Goal: Task Accomplishment & Management: Complete application form

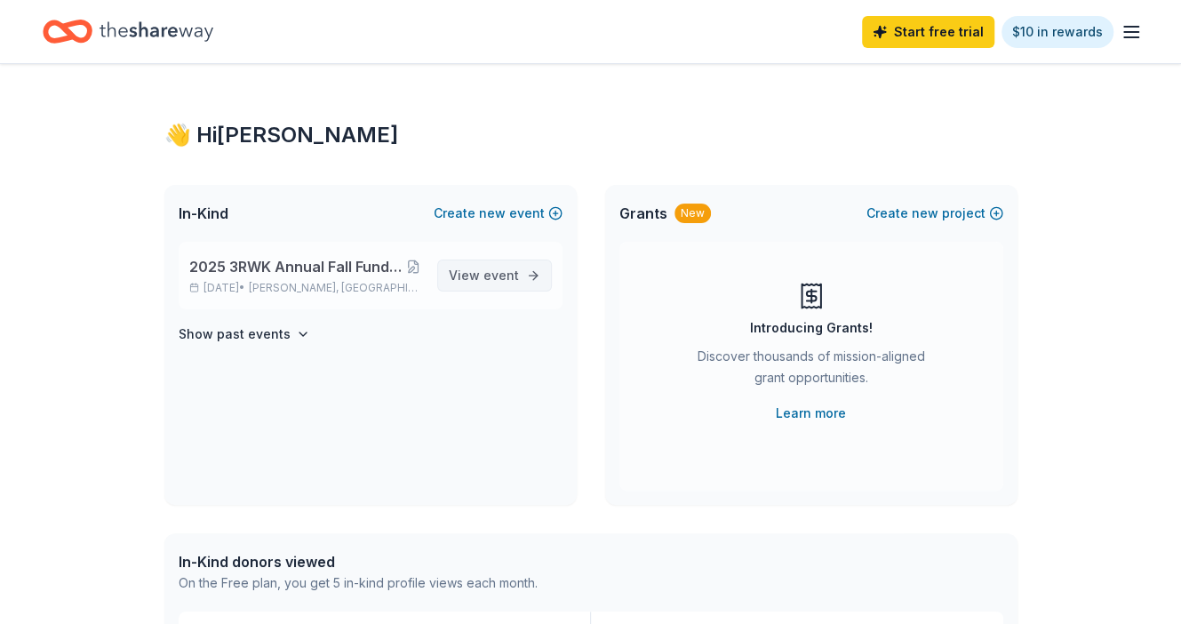
click at [499, 281] on span "event" at bounding box center [501, 274] width 36 height 15
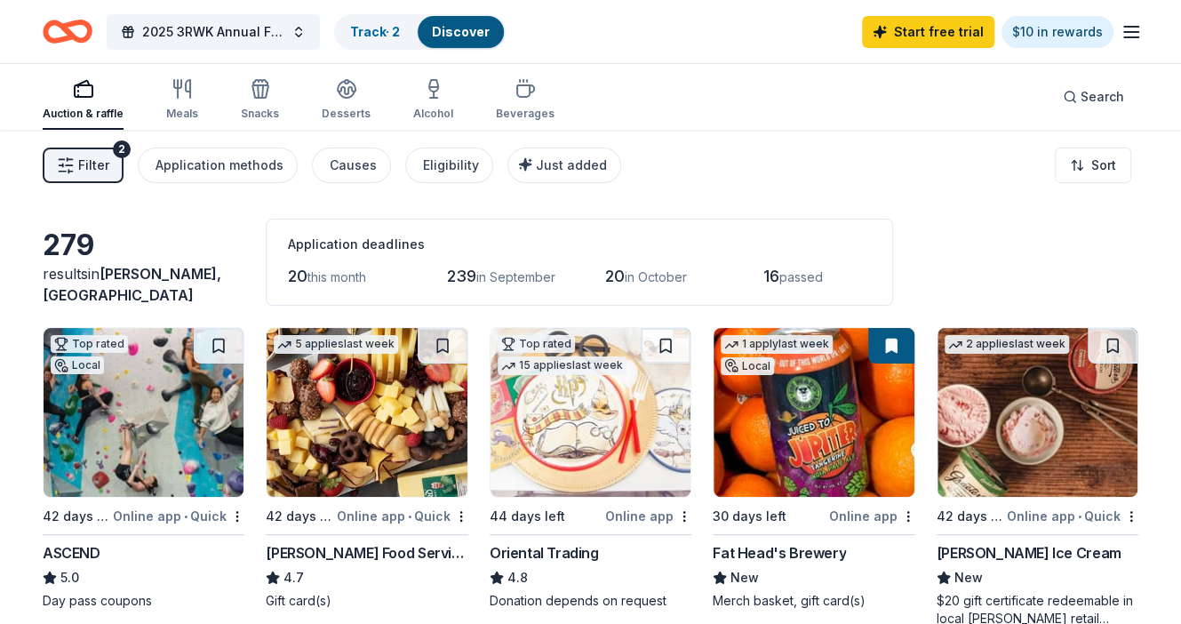
click at [89, 160] on span "Filter" at bounding box center [93, 165] width 31 height 21
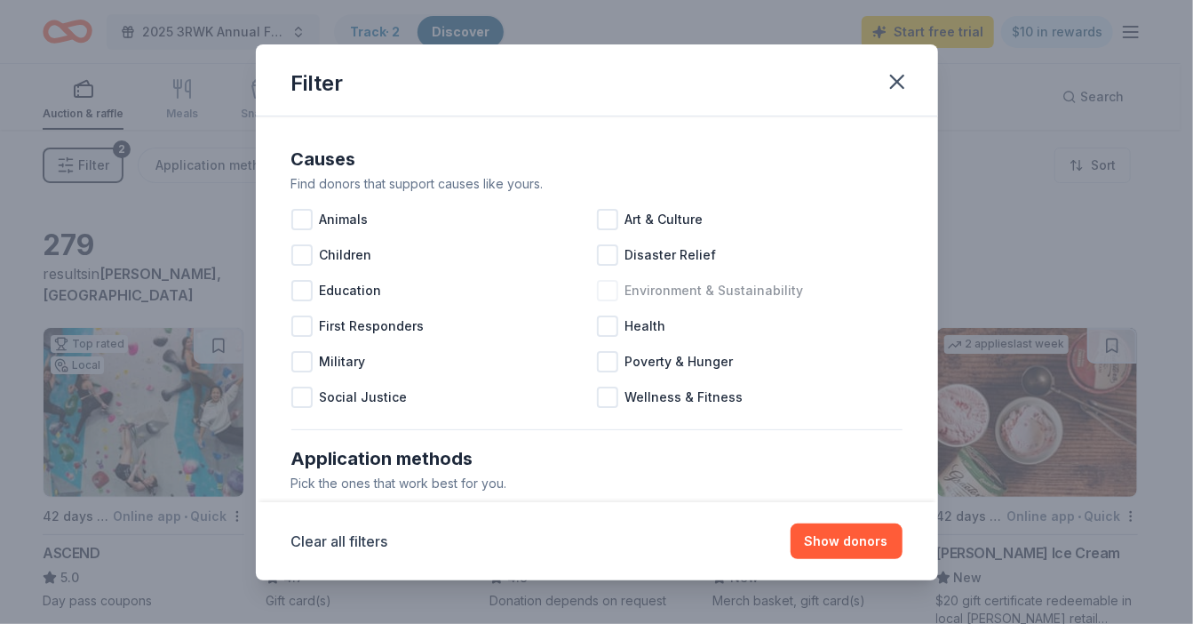
click at [605, 287] on div at bounding box center [607, 290] width 21 height 21
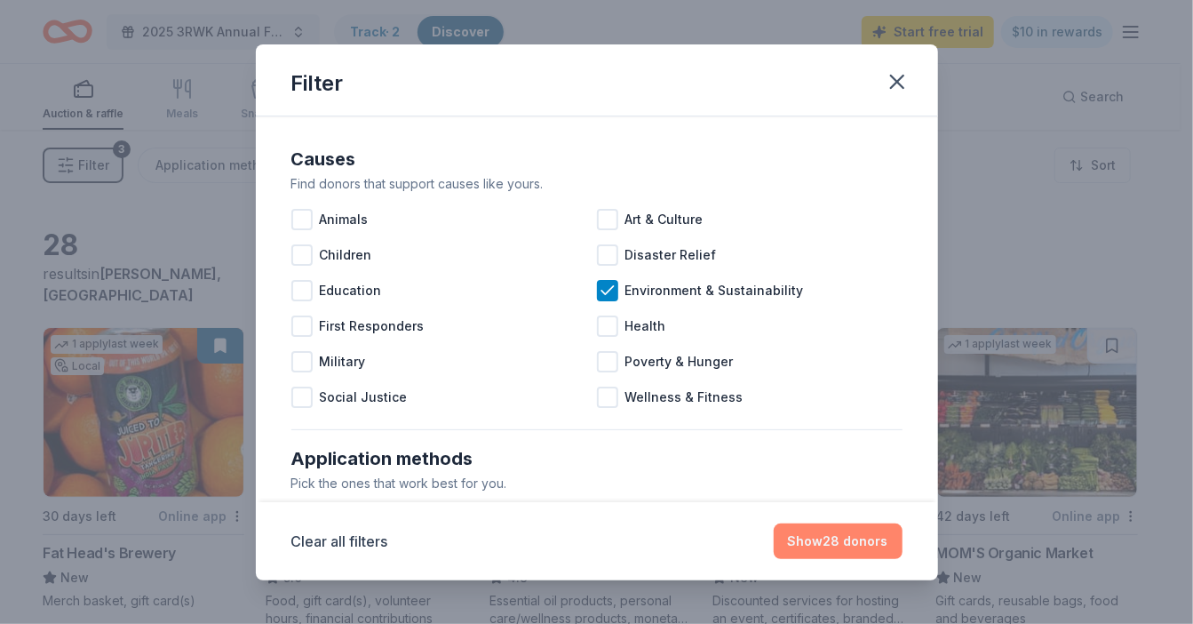
click at [828, 538] on button "Show 28 donors" at bounding box center [838, 541] width 129 height 36
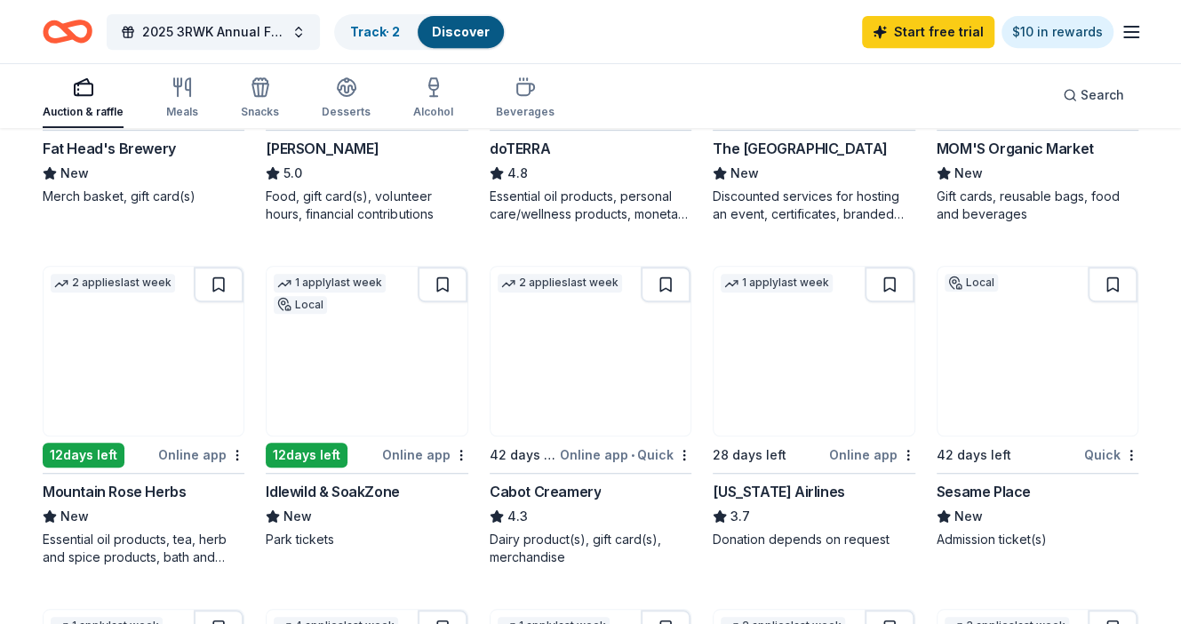
scroll to position [406, 0]
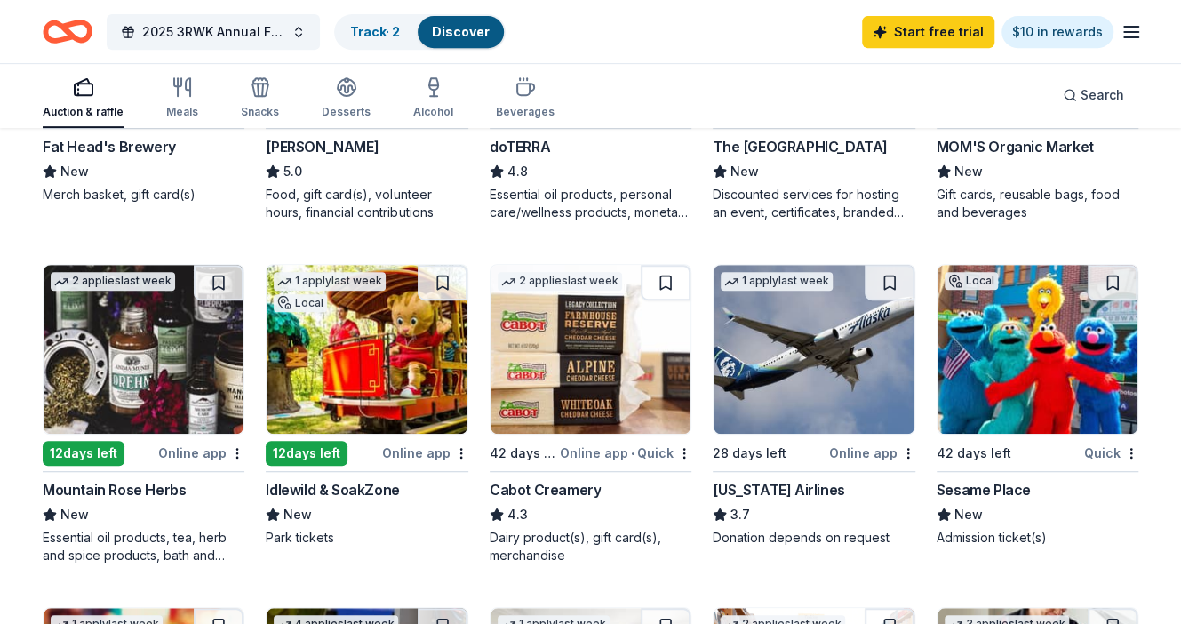
click at [182, 382] on img at bounding box center [144, 349] width 200 height 169
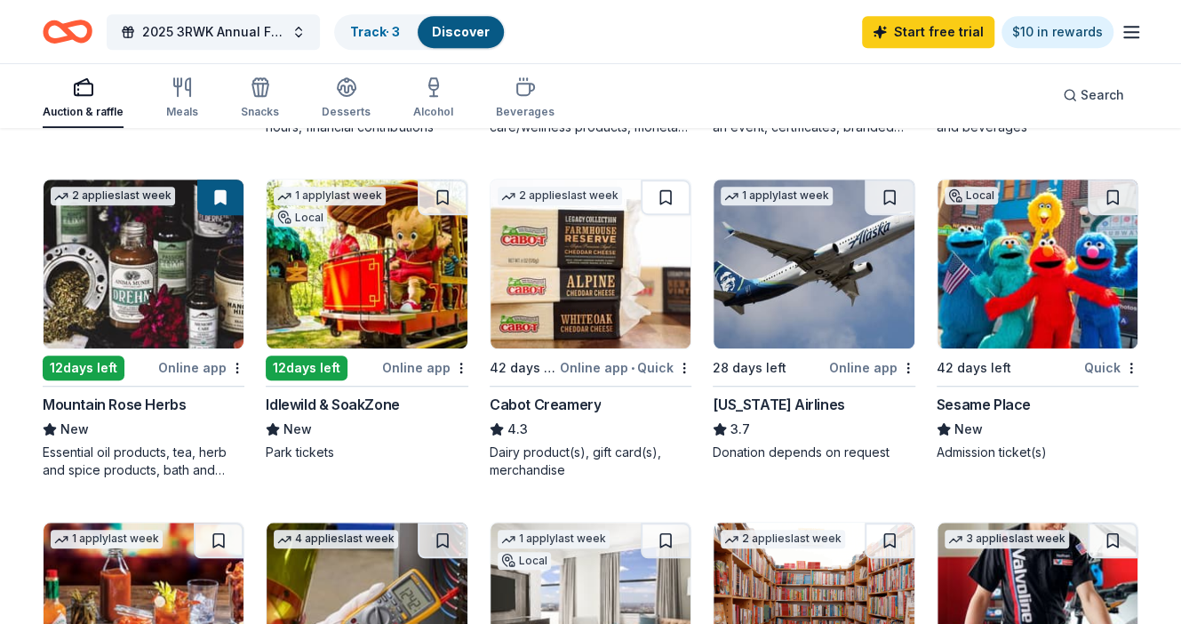
scroll to position [491, 0]
click at [384, 308] on img at bounding box center [367, 263] width 200 height 169
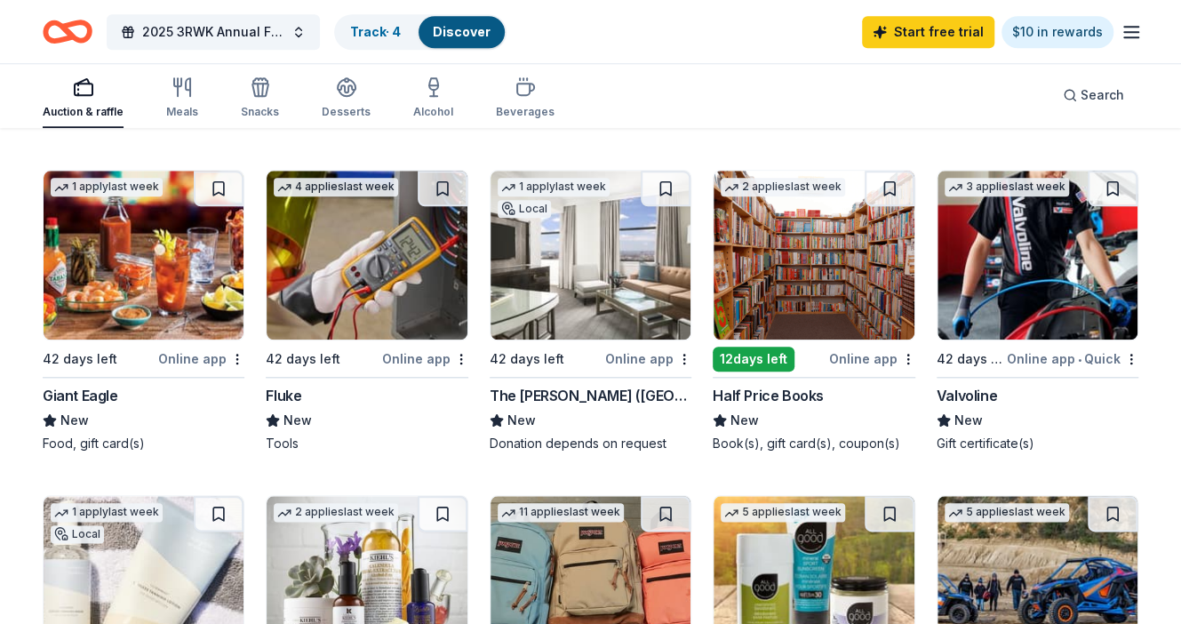
scroll to position [845, 0]
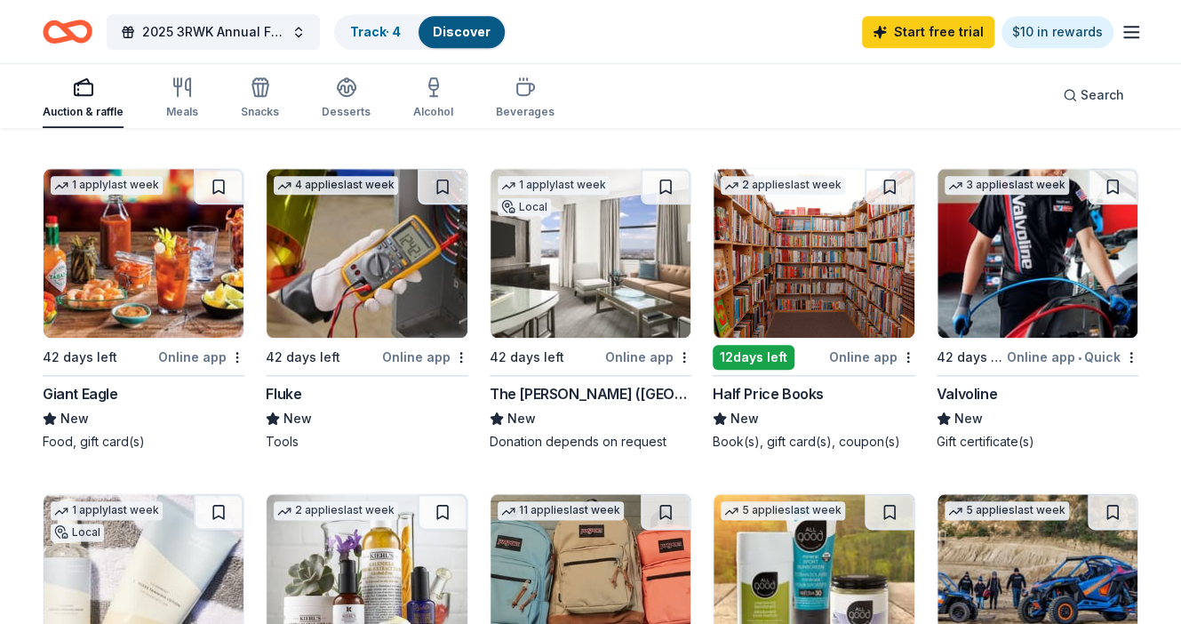
click at [841, 375] on hr at bounding box center [814, 375] width 202 height 1
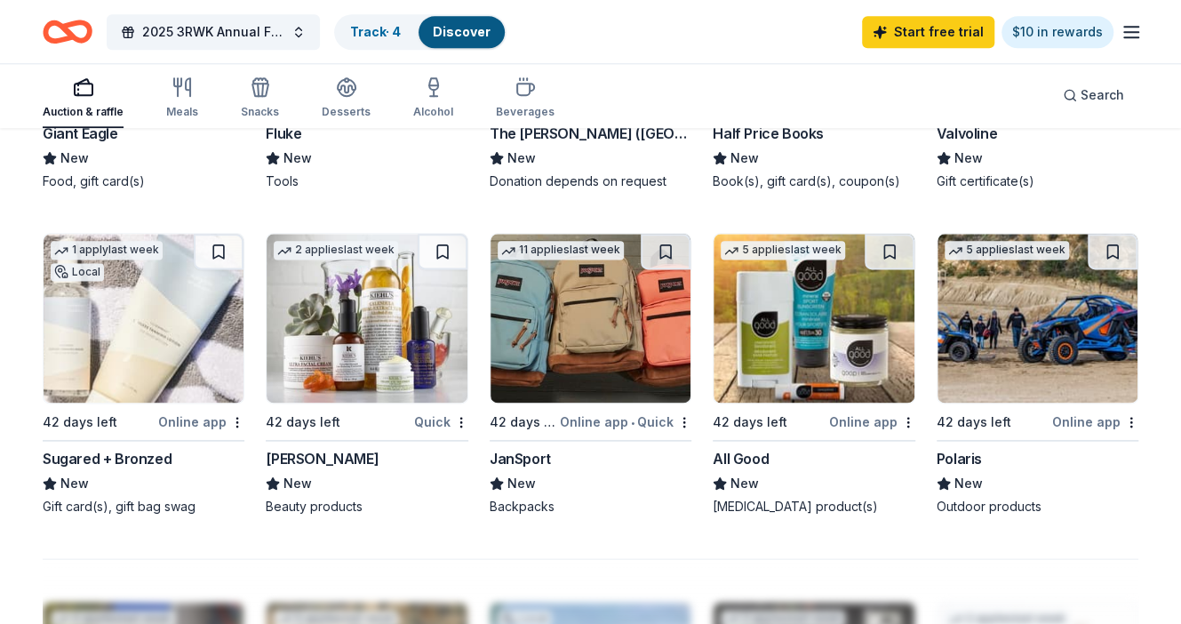
scroll to position [1107, 0]
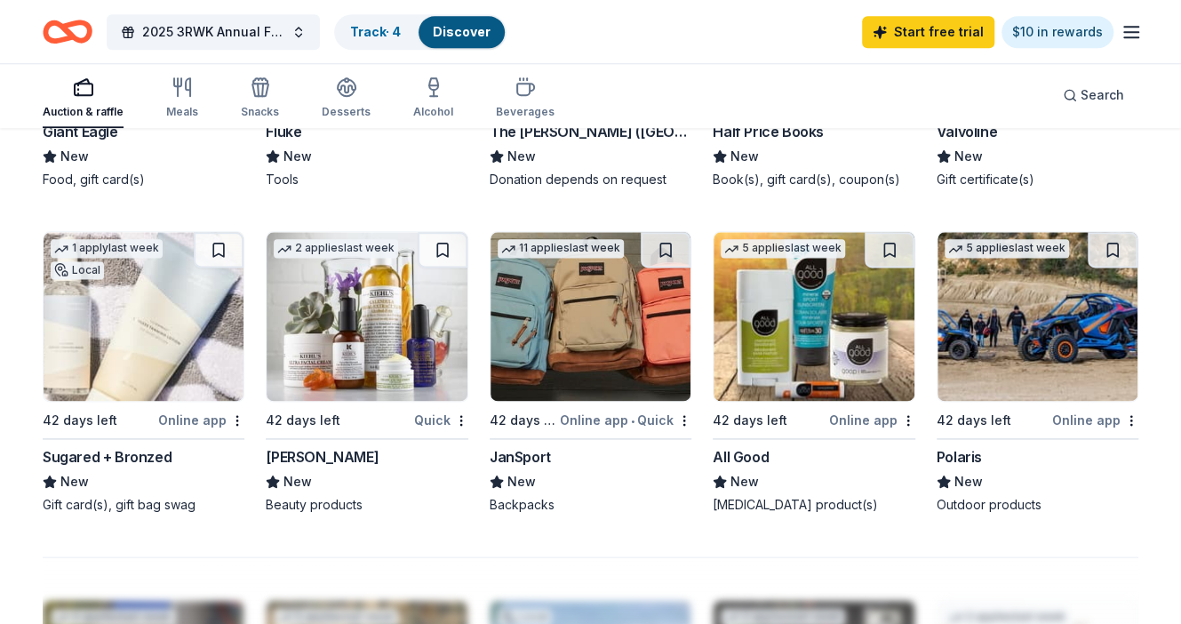
drag, startPoint x: 37, startPoint y: 452, endPoint x: 124, endPoint y: 448, distance: 86.3
click at [124, 448] on div "28 results in Creighton, PA Application deadlines 6 this month 22 in September …" at bounding box center [590, 146] width 1181 height 2246
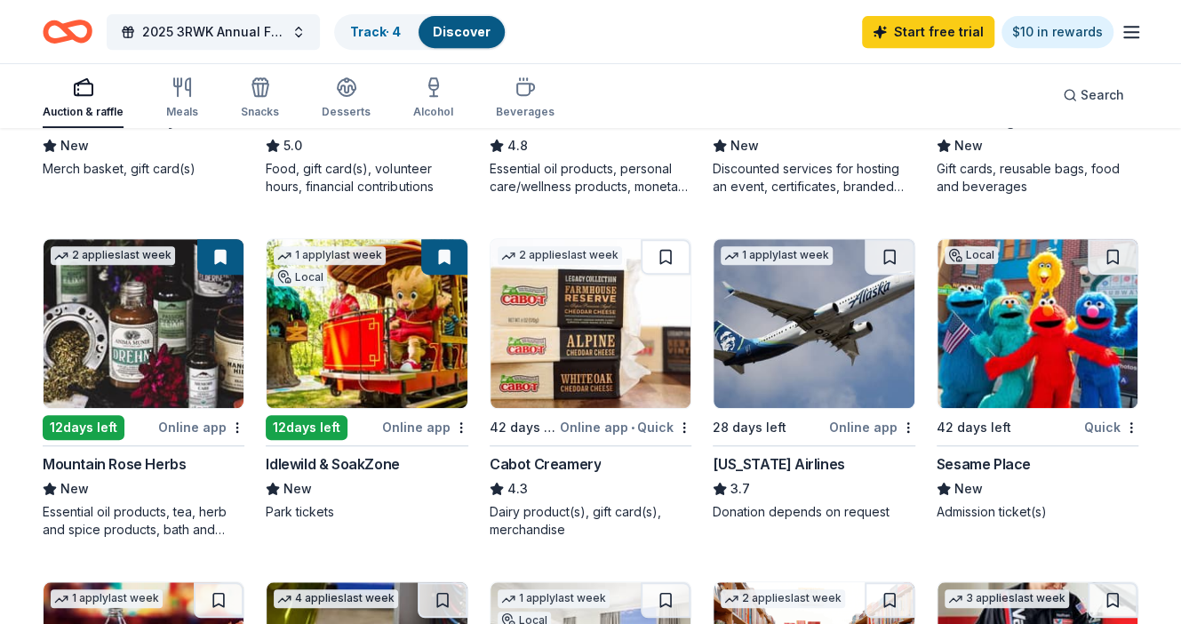
scroll to position [0, 0]
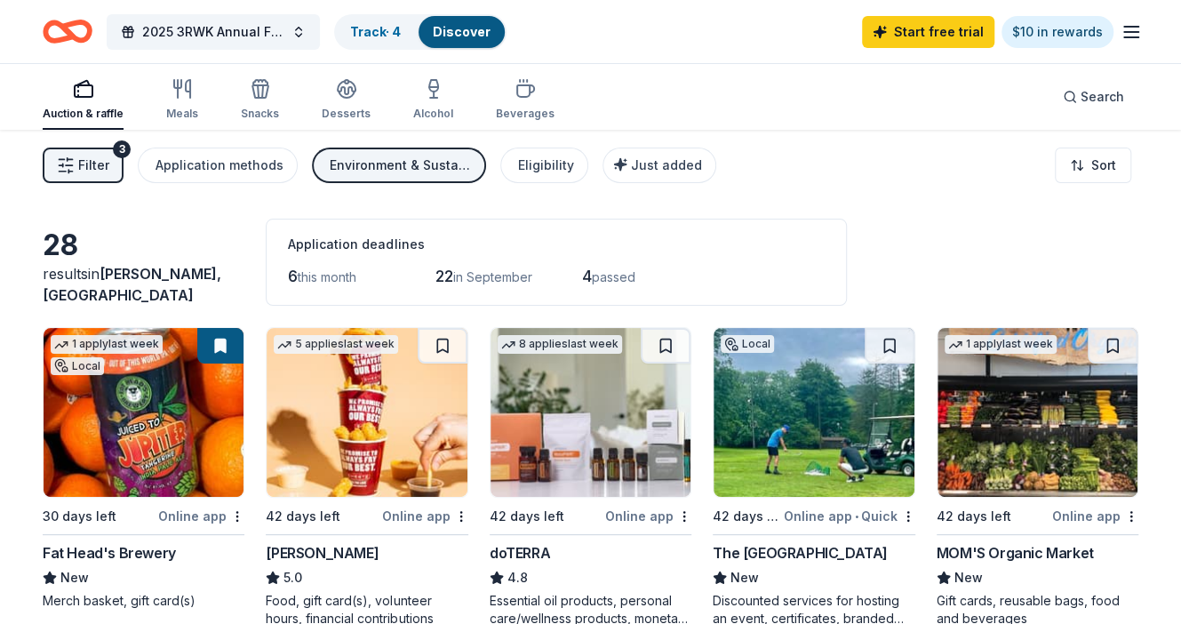
click at [83, 179] on button "Filter 3" at bounding box center [83, 165] width 81 height 36
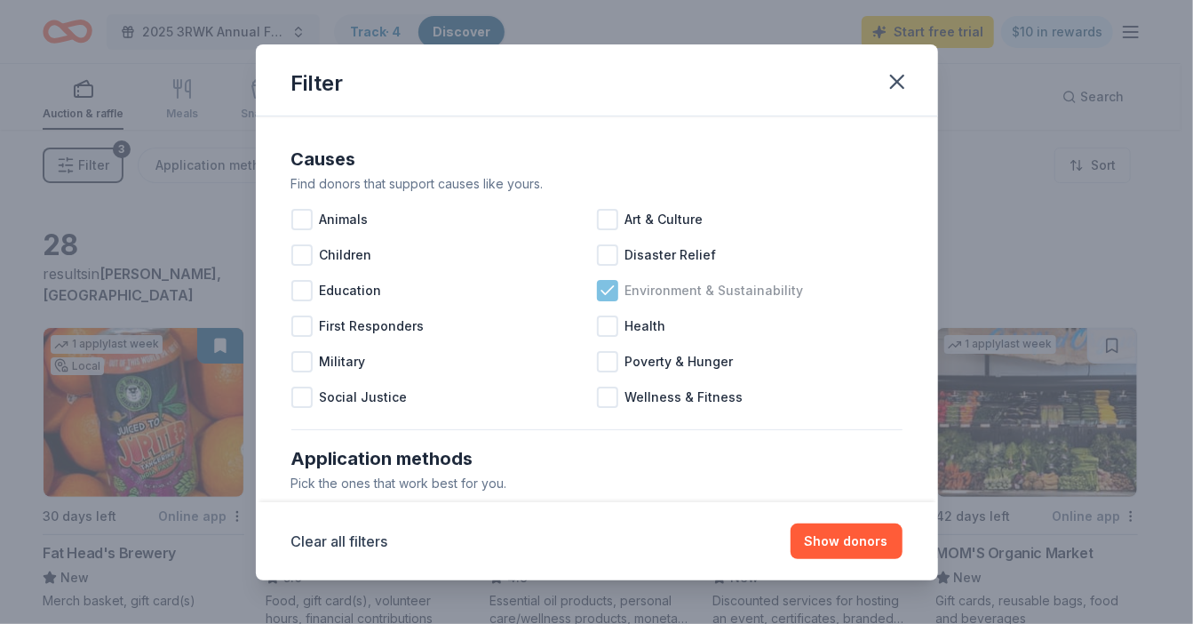
click at [601, 298] on icon at bounding box center [608, 291] width 18 height 18
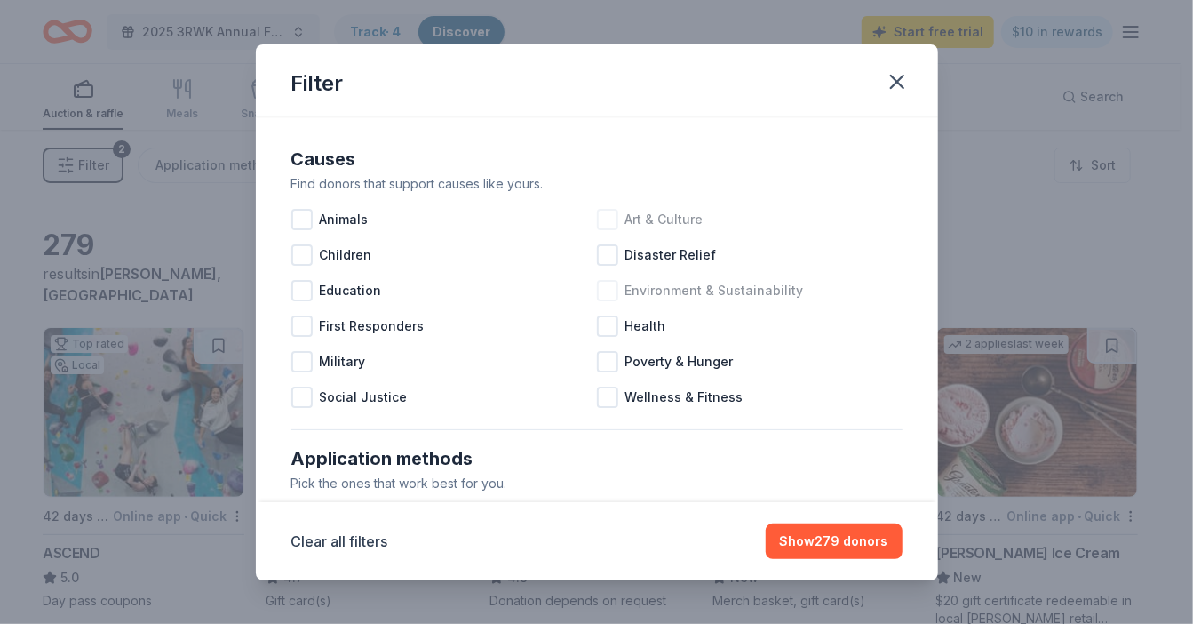
click at [605, 227] on div at bounding box center [607, 219] width 21 height 21
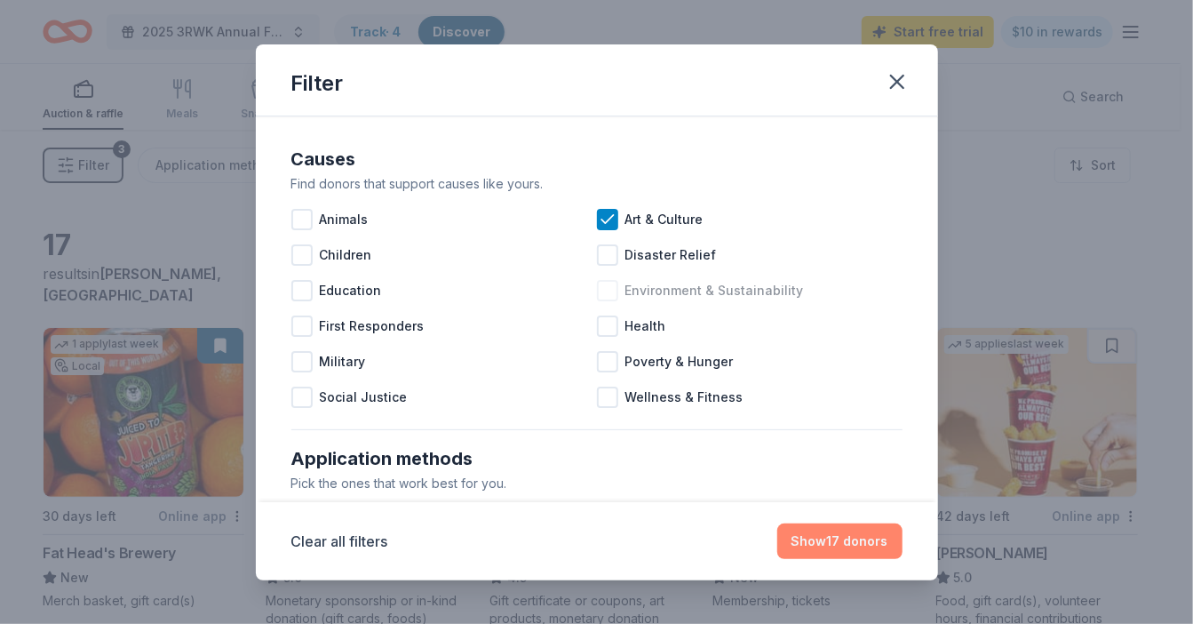
click at [848, 537] on button "Show 17 donors" at bounding box center [839, 541] width 125 height 36
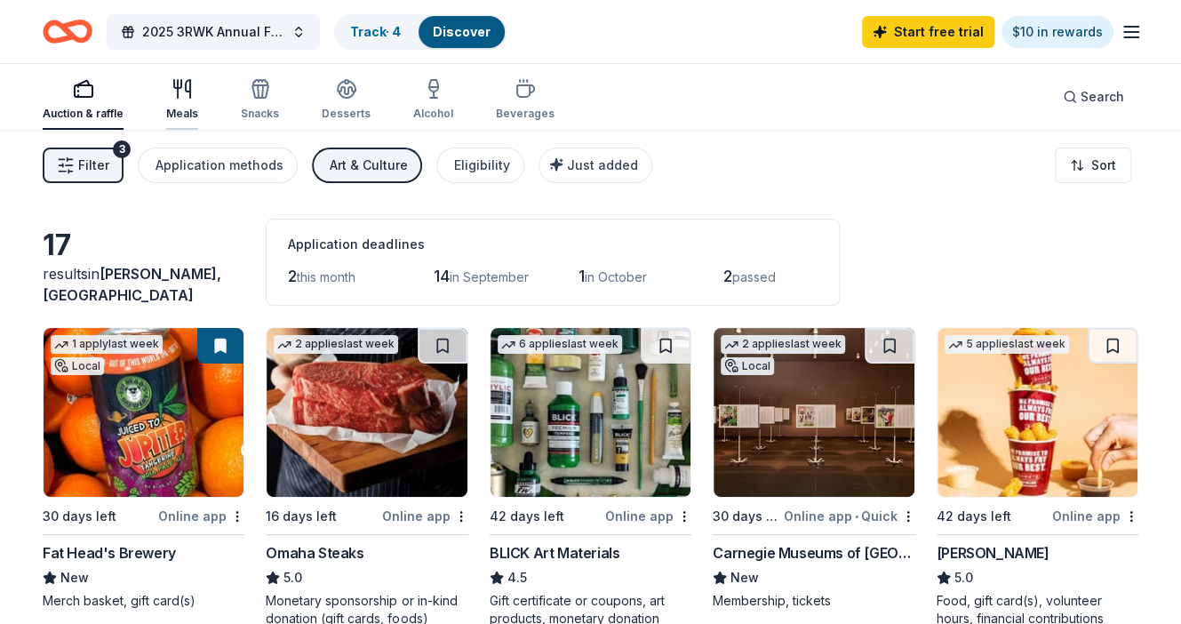
click at [176, 102] on div "Meals" at bounding box center [182, 99] width 32 height 43
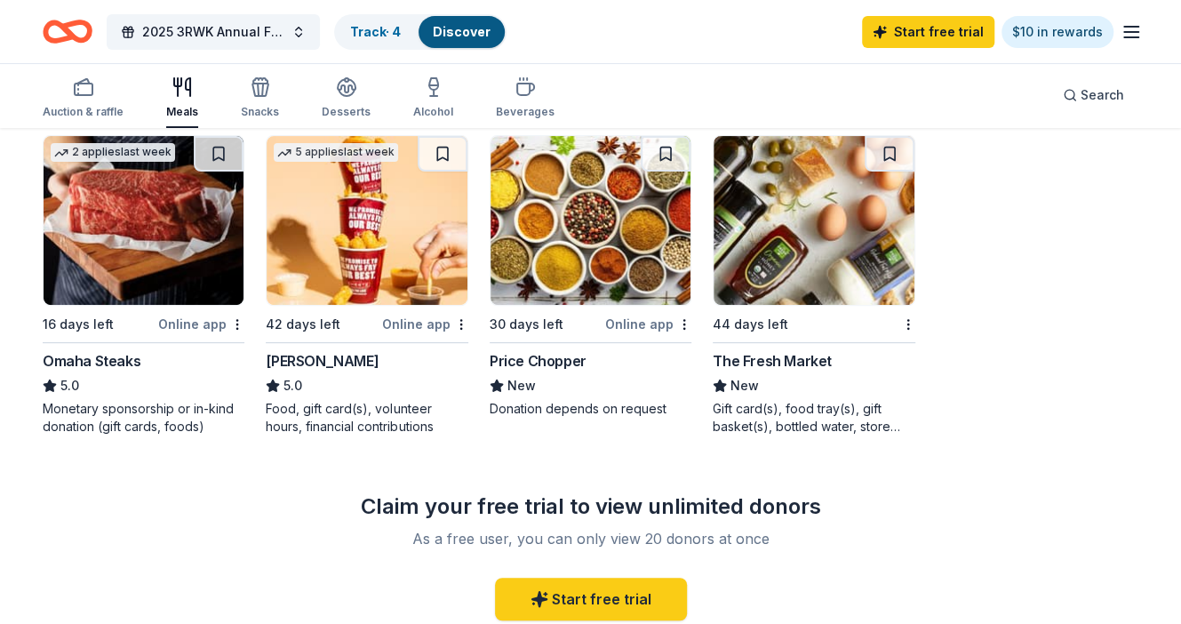
scroll to position [206, 0]
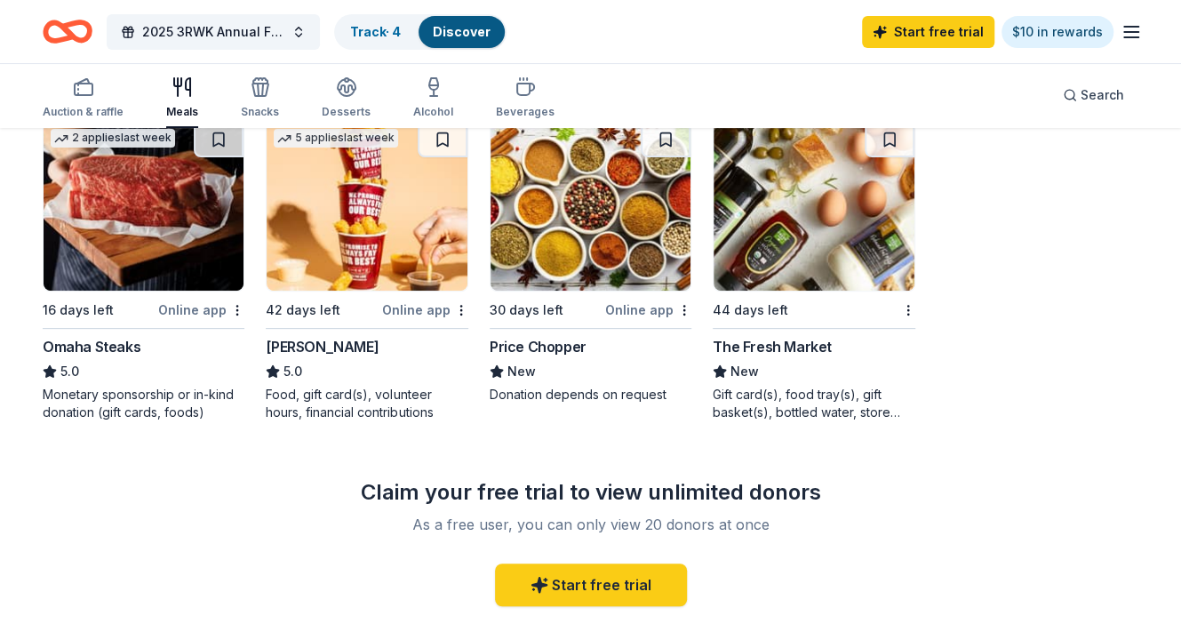
click at [819, 256] on img at bounding box center [813, 206] width 200 height 169
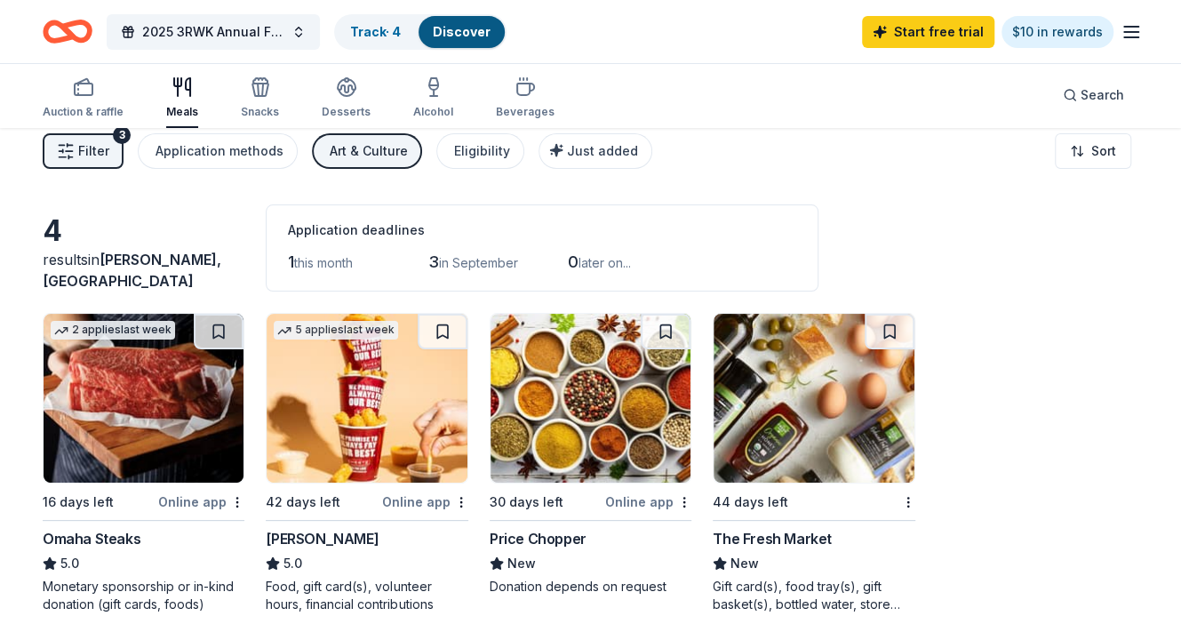
scroll to position [0, 0]
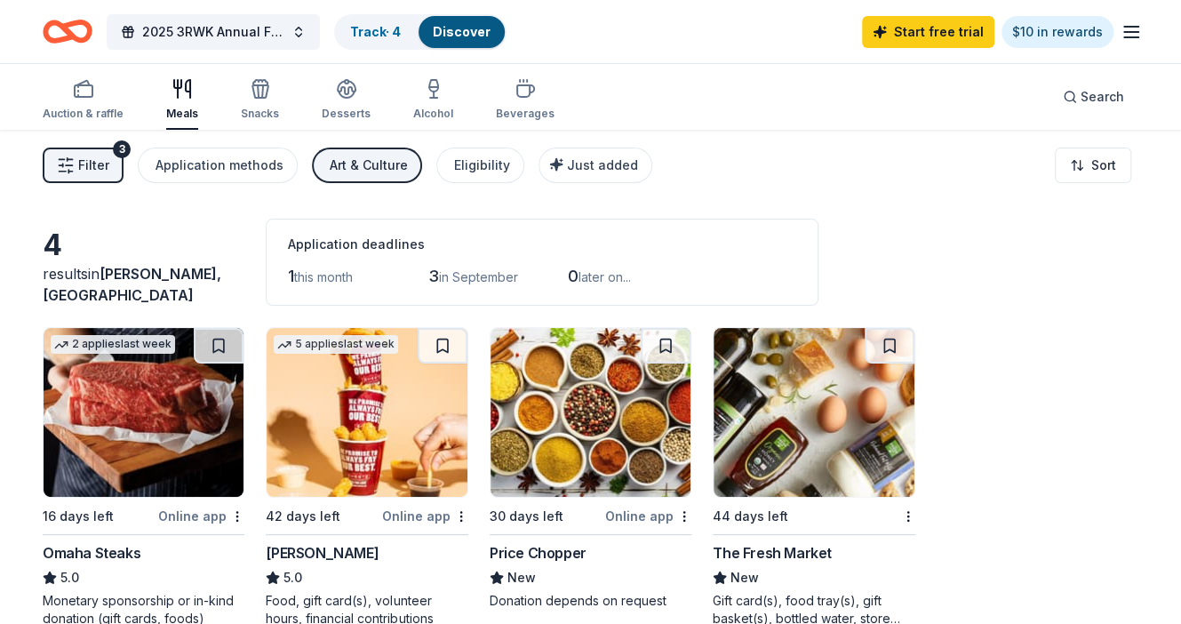
click at [330, 173] on div "Art & Culture" at bounding box center [369, 165] width 78 height 21
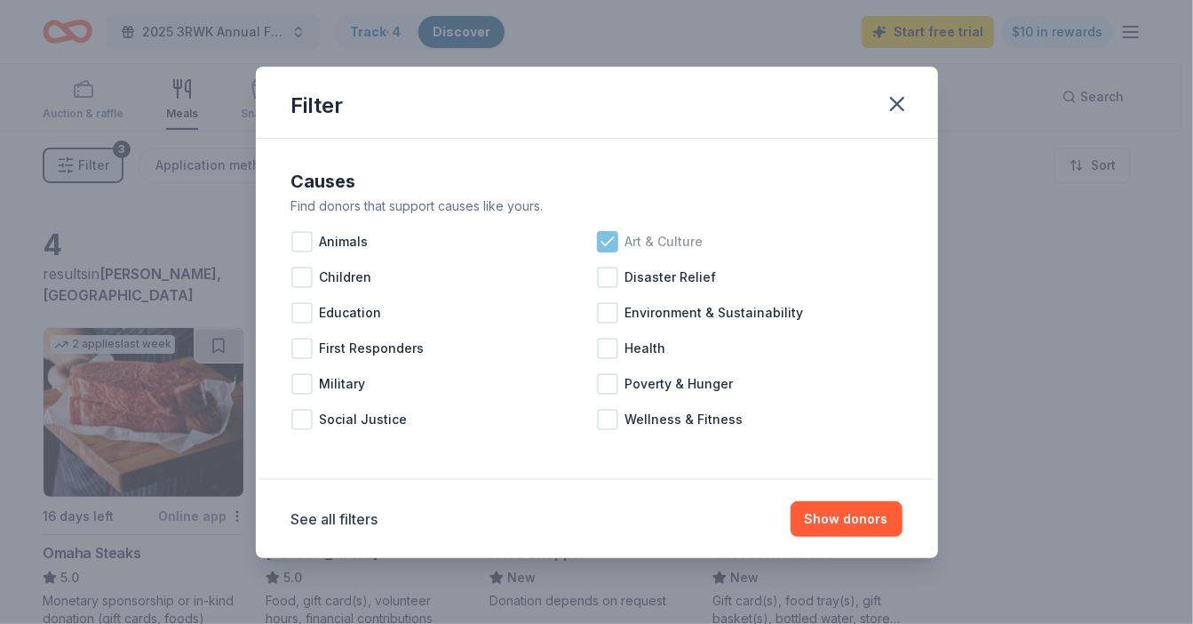
click at [601, 246] on icon at bounding box center [608, 242] width 18 height 18
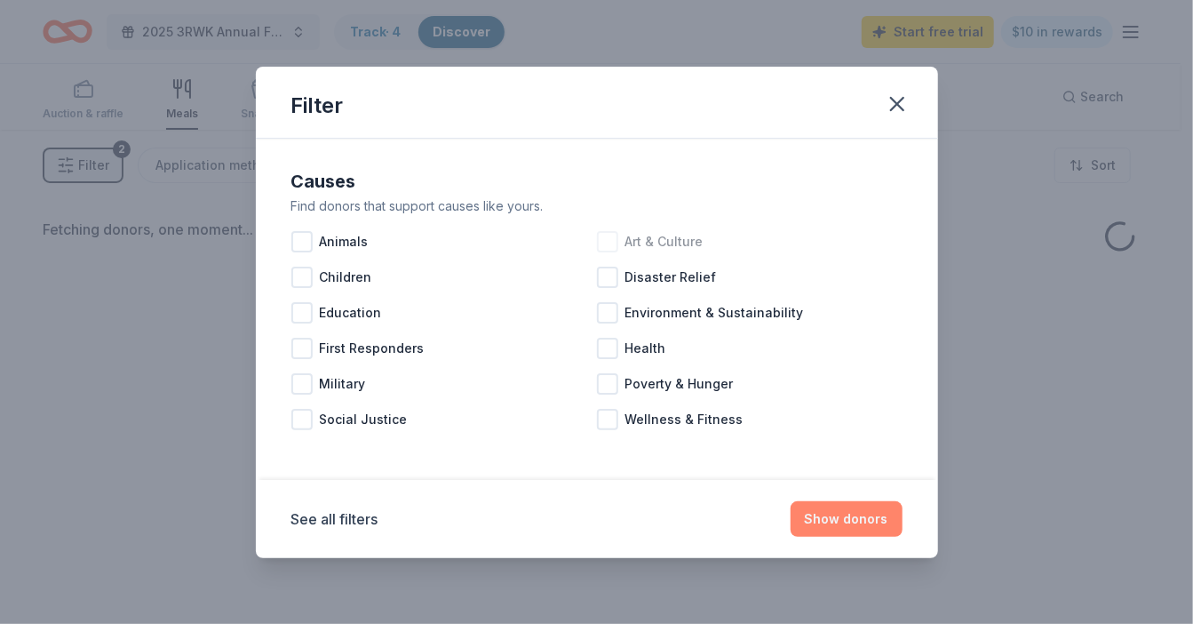
click at [830, 520] on button "Show donors" at bounding box center [847, 519] width 112 height 36
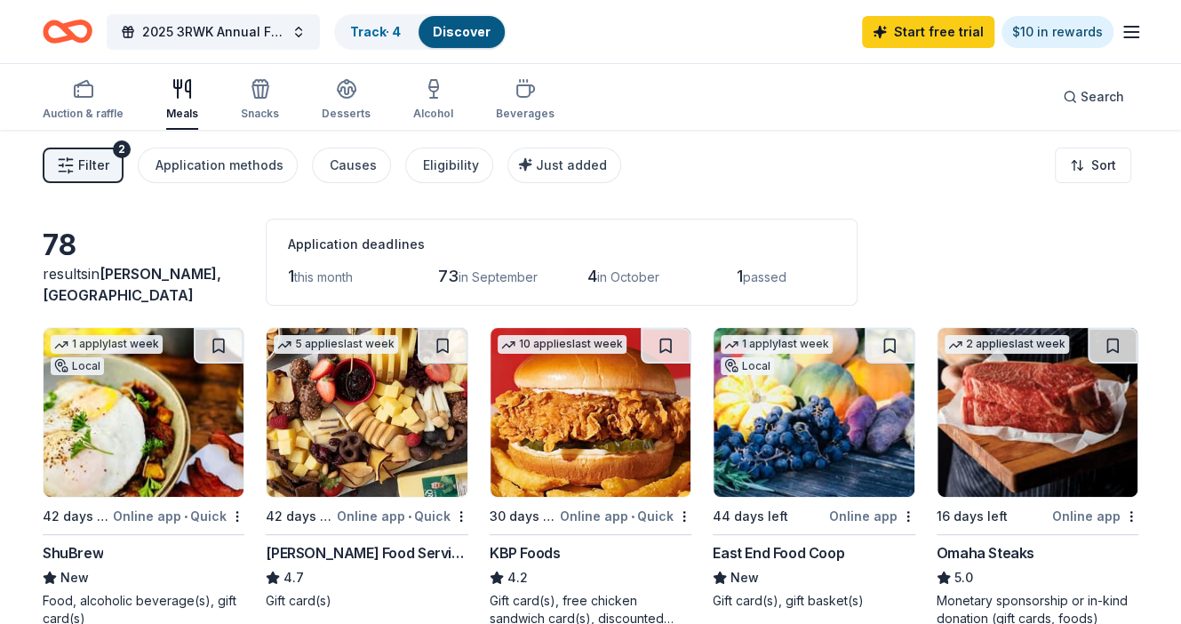
scroll to position [12, 0]
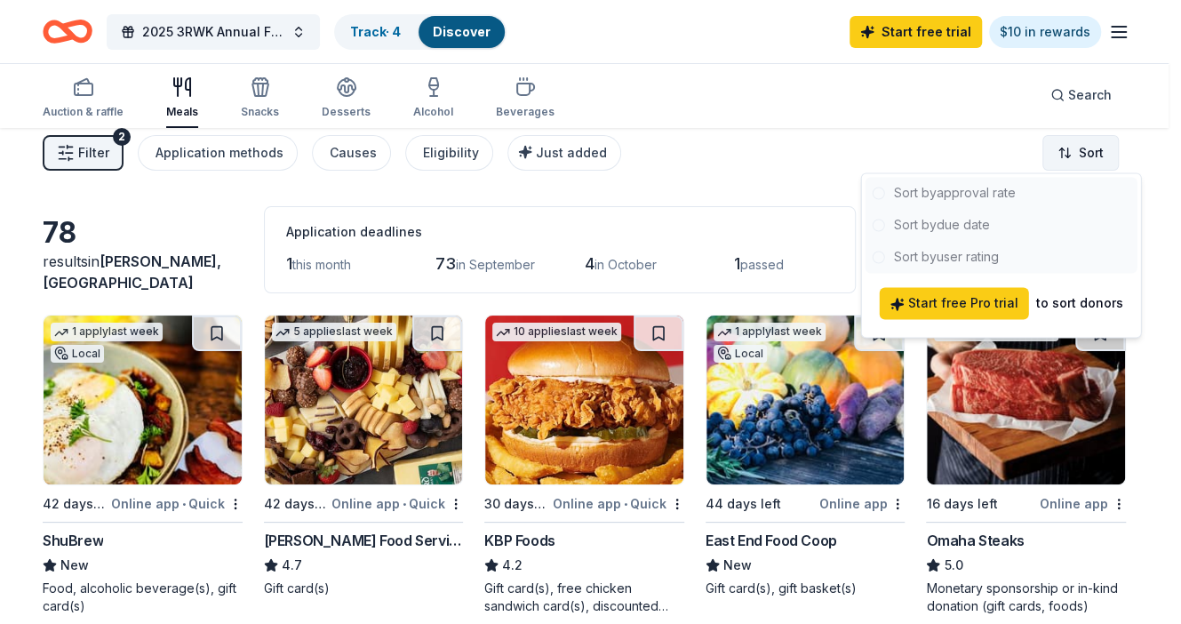
click at [1092, 155] on html "2025 3RWK Annual Fall Fundraiser | Drink your Watershed Track · 4 Discover Star…" at bounding box center [590, 300] width 1181 height 624
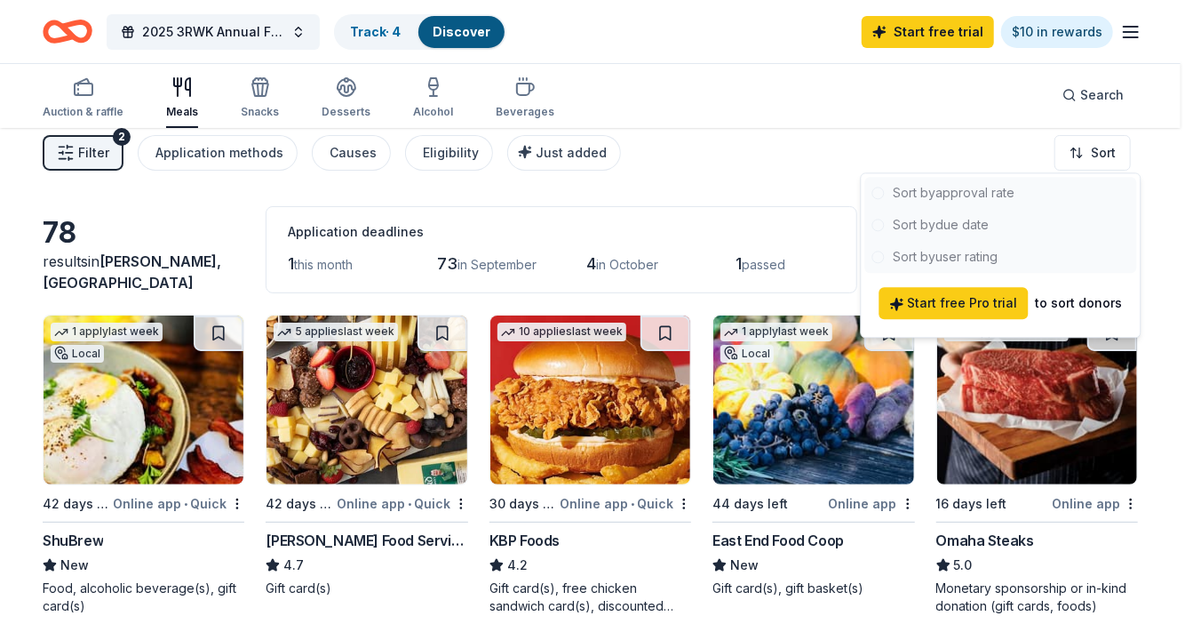
click at [1092, 161] on html "2025 3RWK Annual Fall Fundraiser | Drink your Watershed Track · 4 Discover Star…" at bounding box center [596, 300] width 1193 height 624
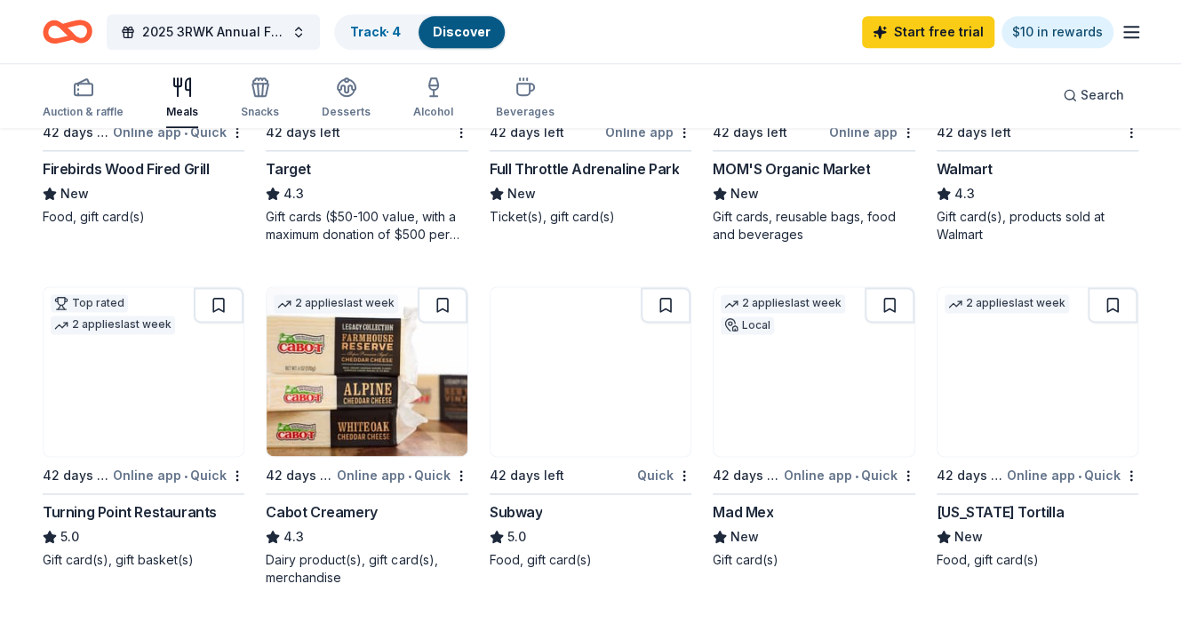
scroll to position [1090, 0]
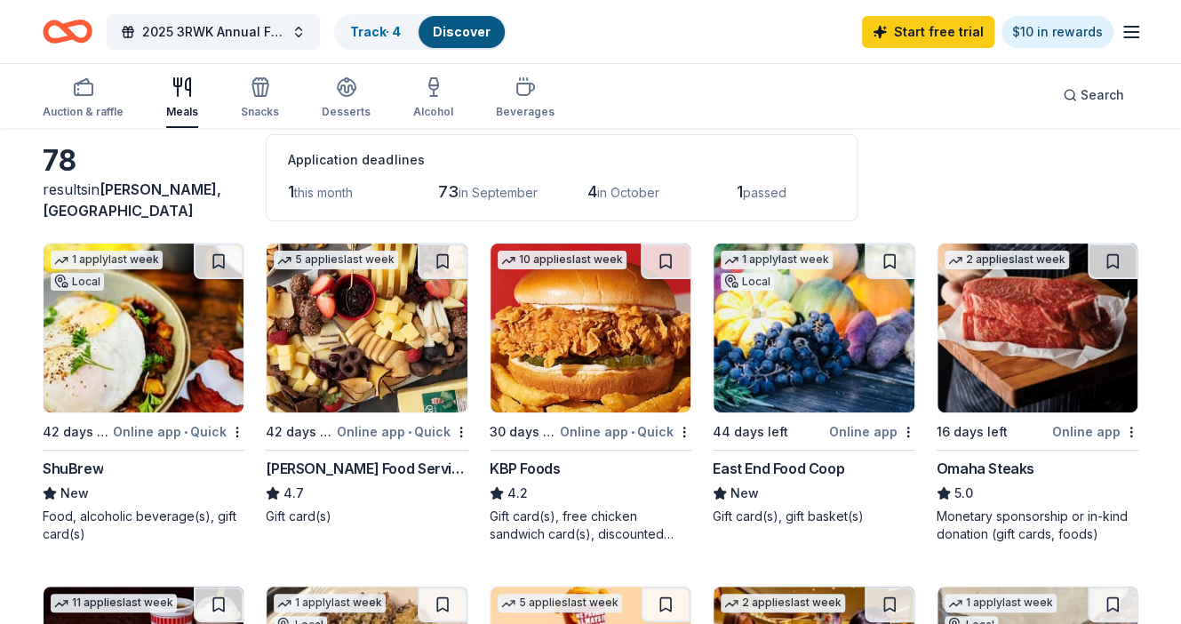
scroll to position [0, 0]
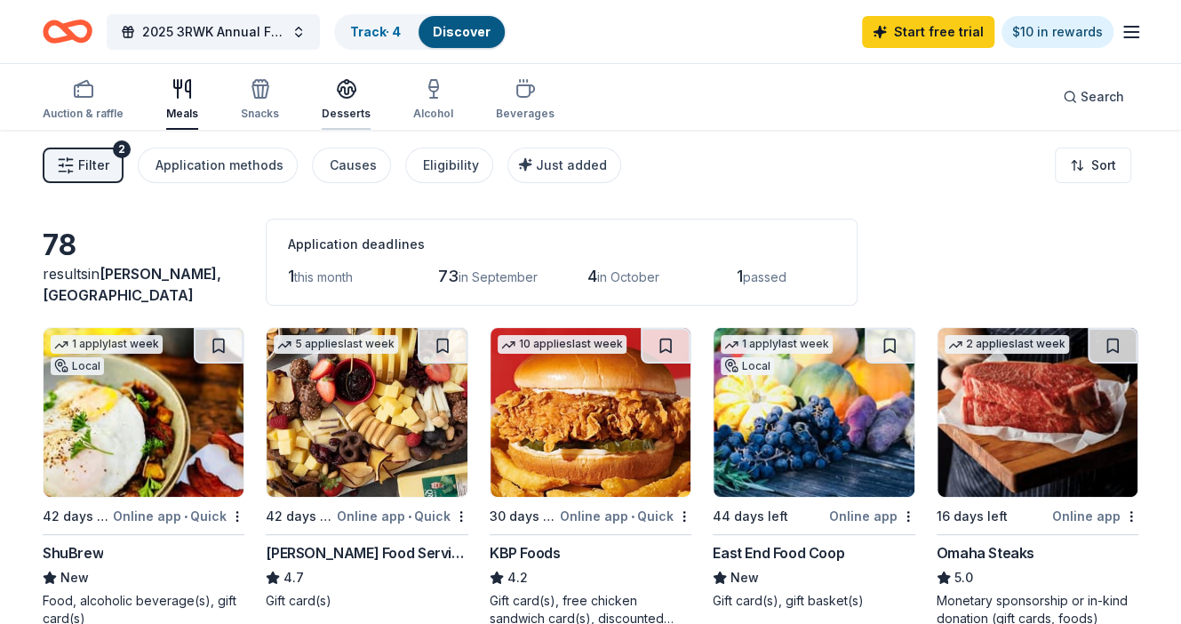
click at [347, 100] on div "Desserts" at bounding box center [346, 99] width 49 height 43
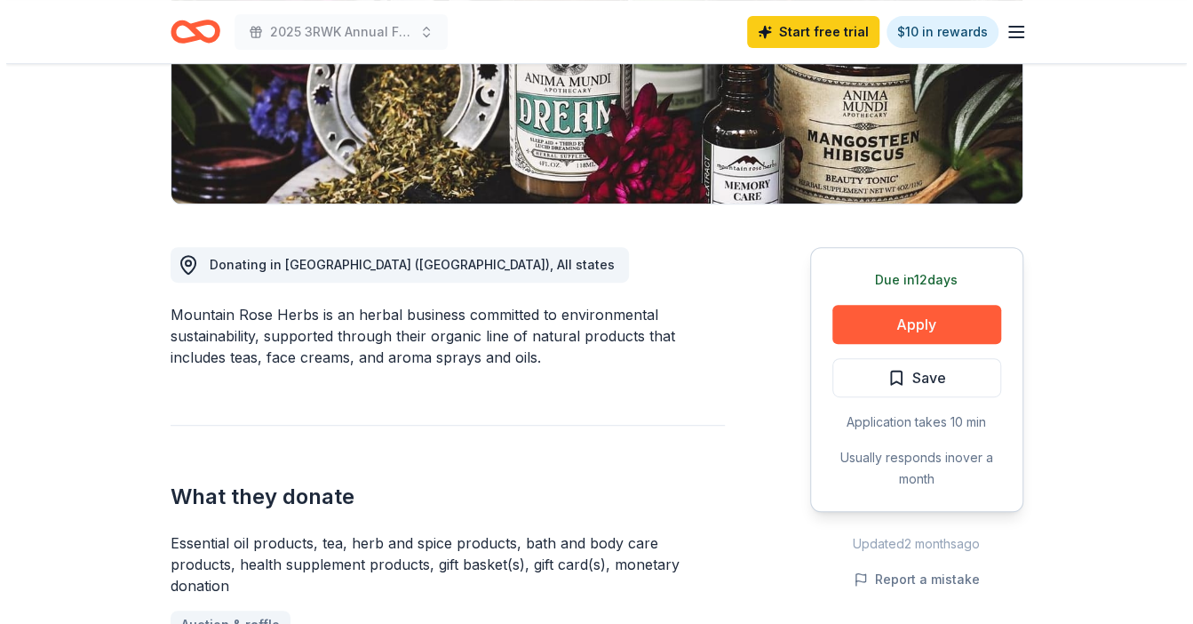
scroll to position [337, 0]
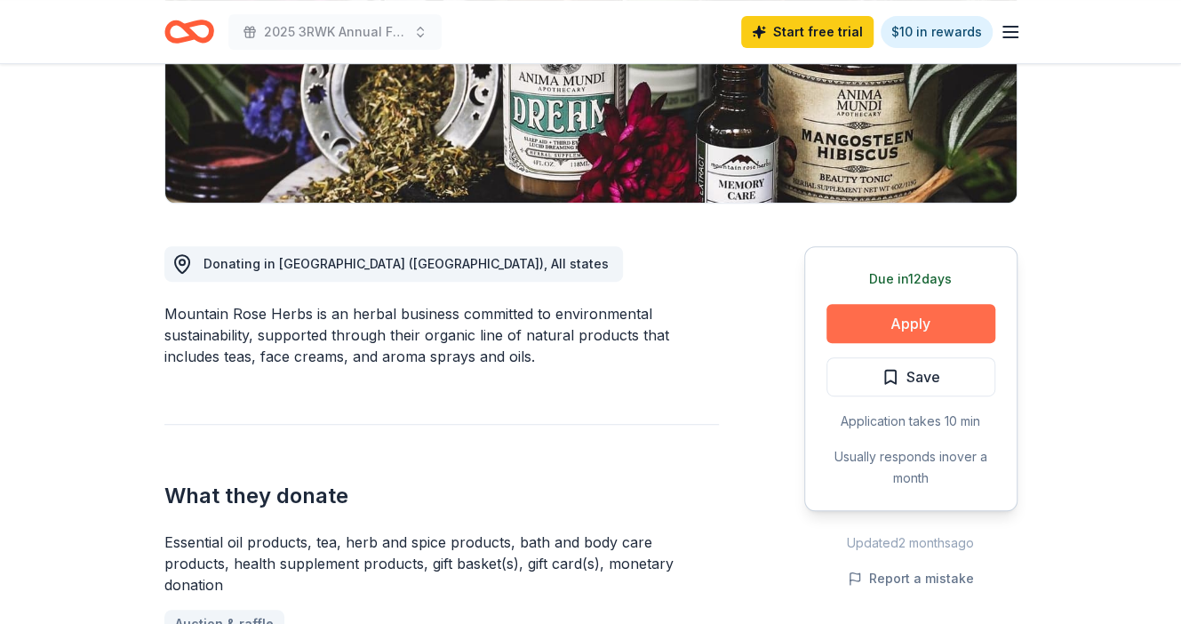
click at [912, 318] on button "Apply" at bounding box center [910, 323] width 169 height 39
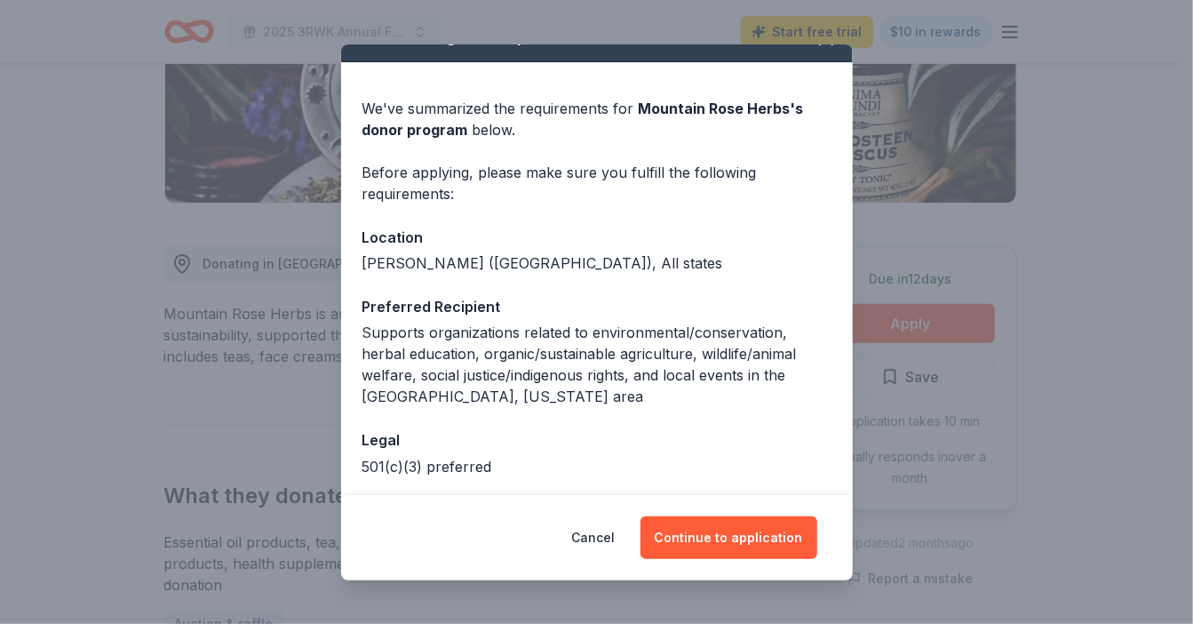
scroll to position [109, 0]
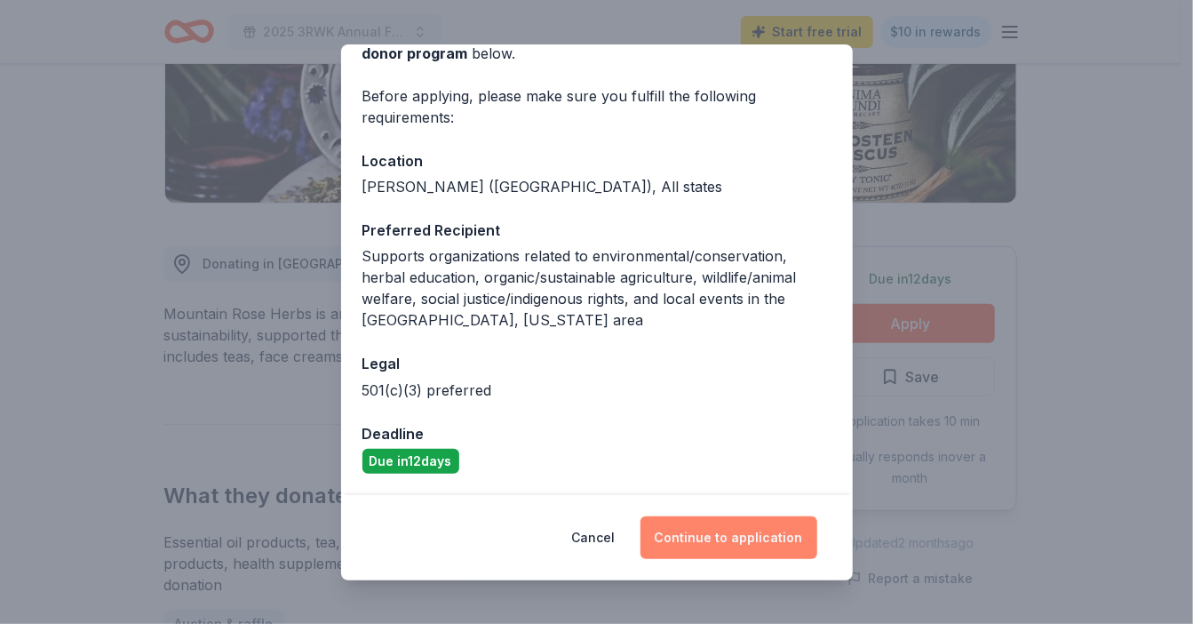
click at [729, 534] on button "Continue to application" at bounding box center [729, 537] width 177 height 43
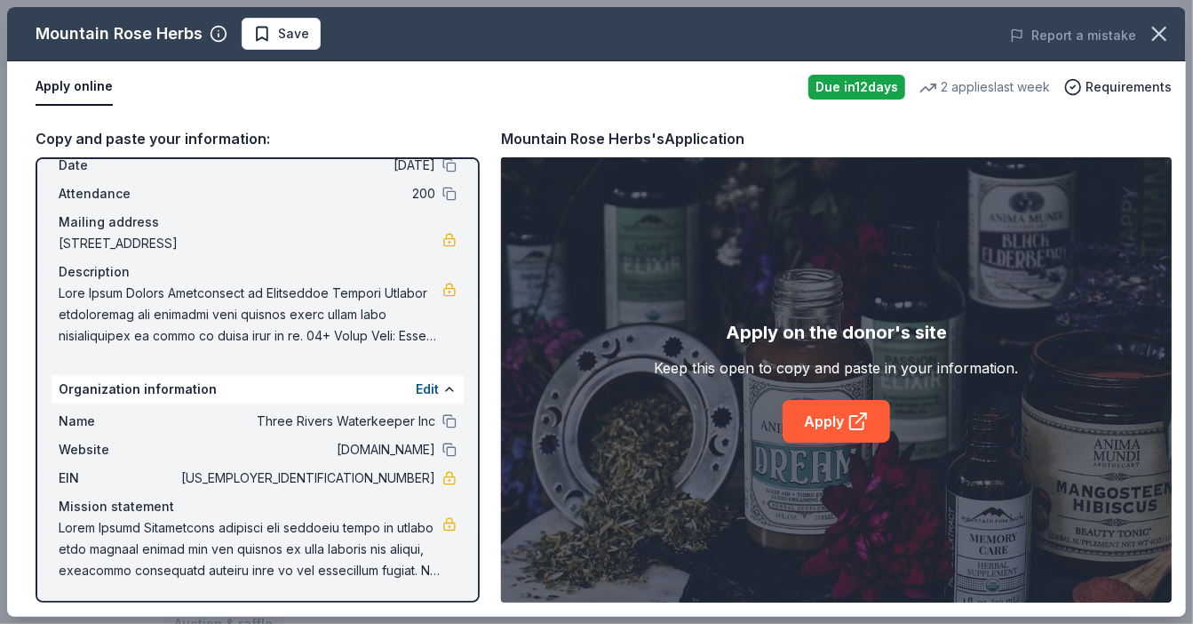
scroll to position [0, 0]
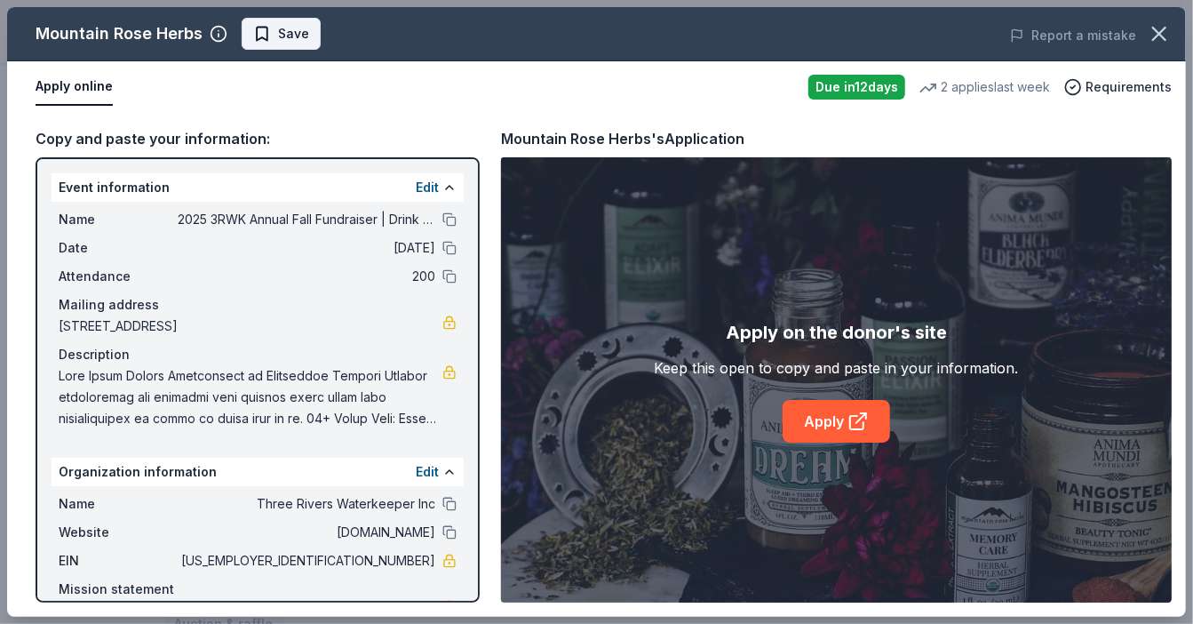
click at [268, 33] on span "Save" at bounding box center [281, 33] width 56 height 21
click at [839, 427] on link "Apply" at bounding box center [837, 421] width 108 height 43
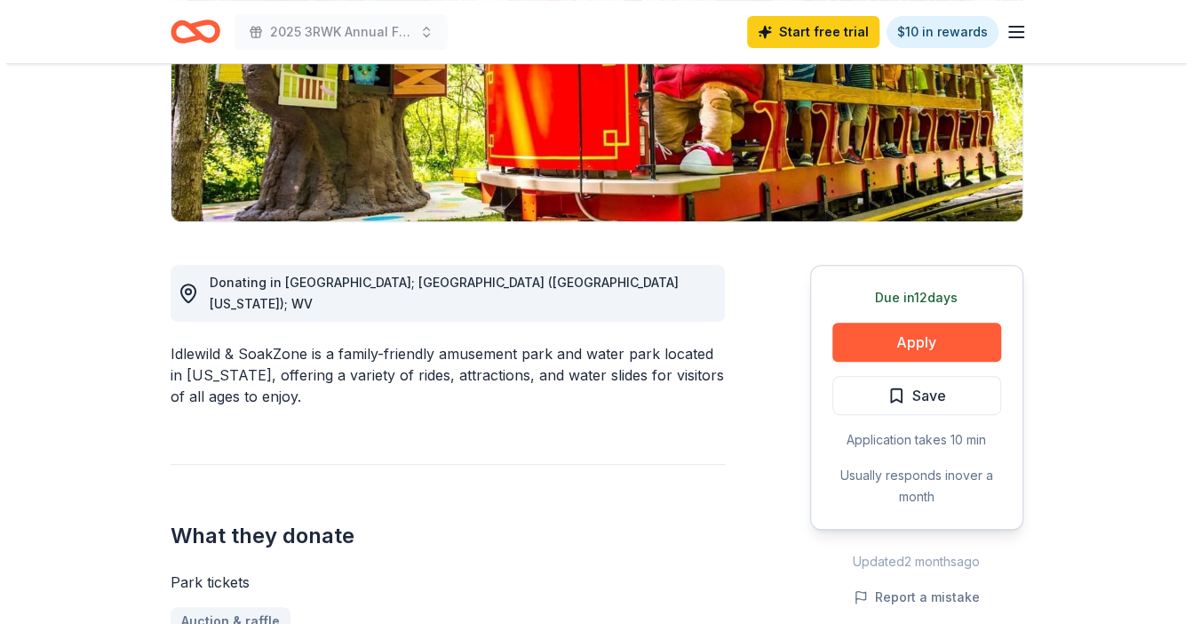
scroll to position [317, 0]
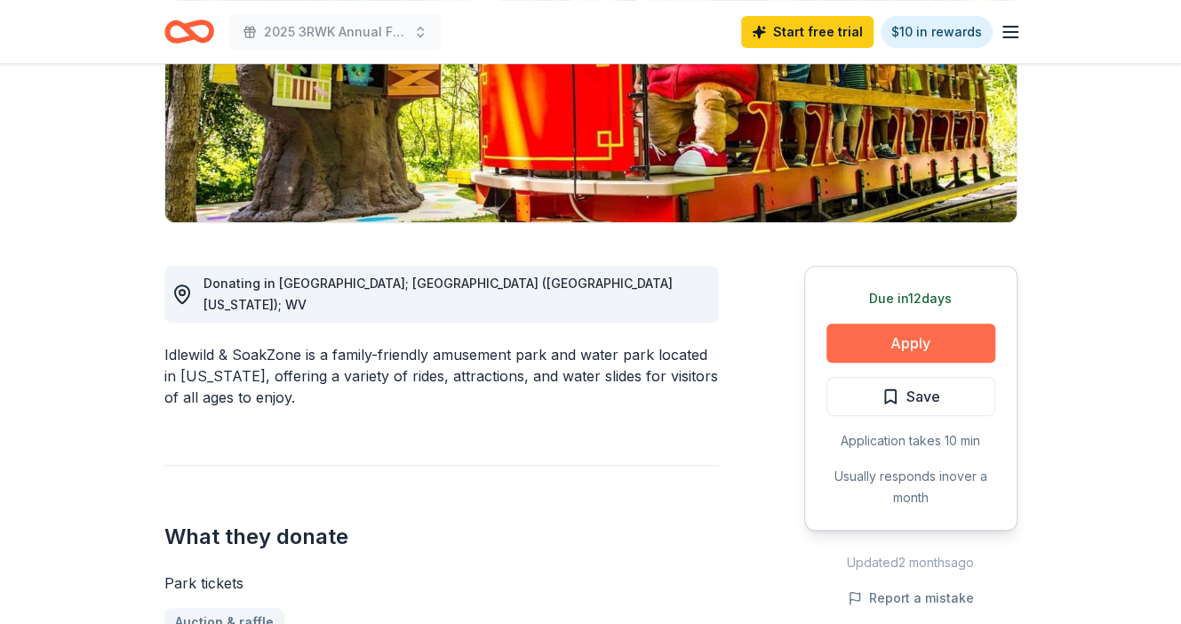
click at [868, 332] on button "Apply" at bounding box center [910, 342] width 169 height 39
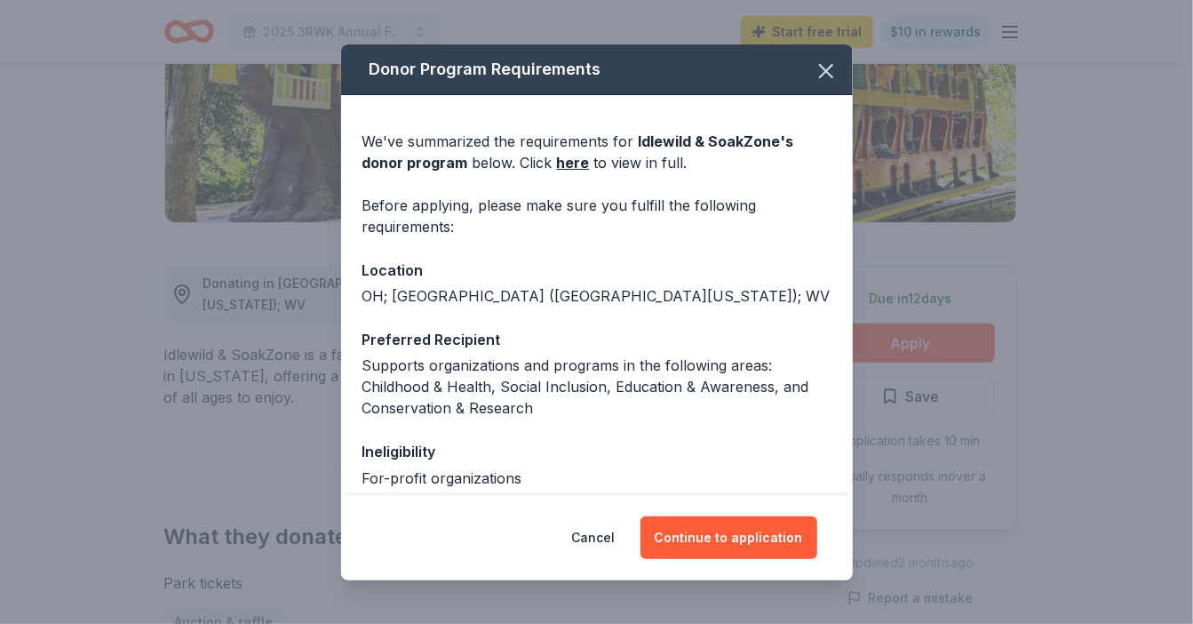
scroll to position [157, 0]
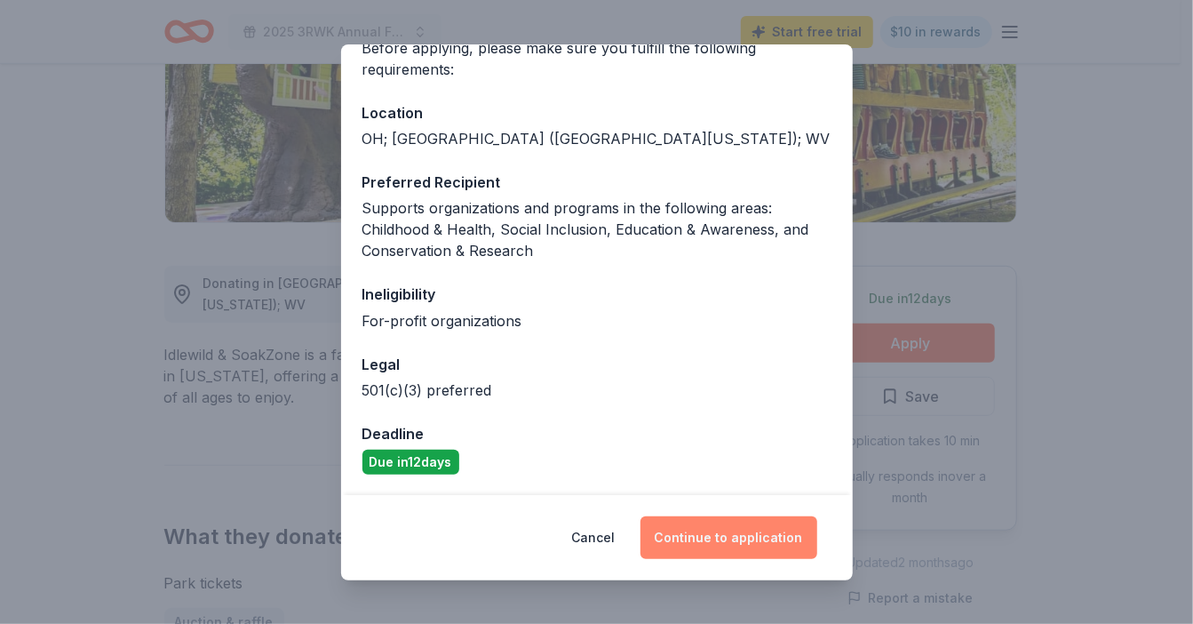
click at [744, 531] on button "Continue to application" at bounding box center [729, 537] width 177 height 43
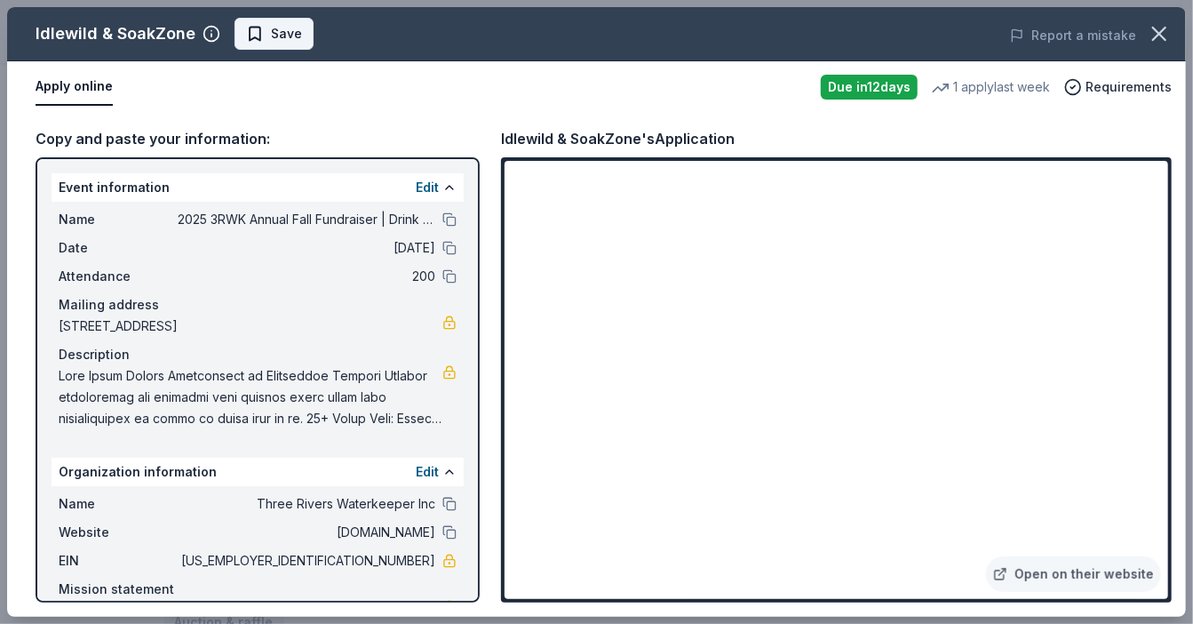
click at [256, 29] on span "Save" at bounding box center [274, 33] width 56 height 21
drag, startPoint x: 28, startPoint y: 27, endPoint x: 134, endPoint y: 36, distance: 106.1
click at [134, 36] on div "Idlewild & SoakZone Saved" at bounding box center [360, 34] width 707 height 32
drag, startPoint x: 192, startPoint y: 35, endPoint x: 71, endPoint y: 24, distance: 121.3
click at [71, 24] on div "Idlewild & SoakZone" at bounding box center [128, 34] width 185 height 28
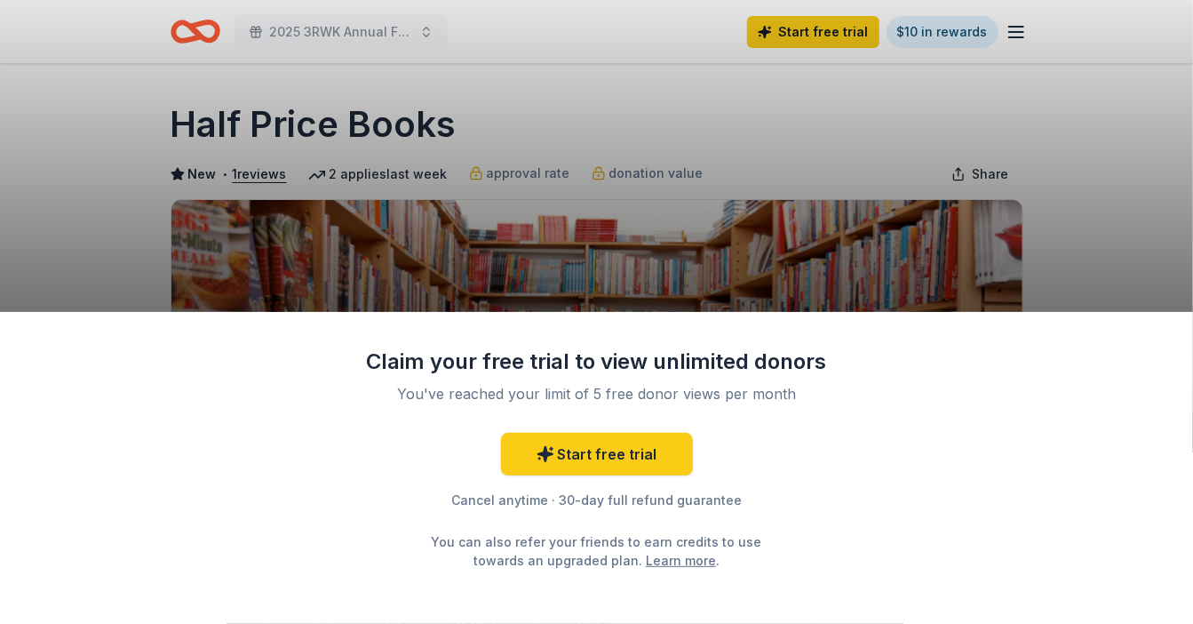
click at [976, 269] on div "Claim your free trial to view unlimited donors You've reached your limit of 5 f…" at bounding box center [596, 312] width 1193 height 624
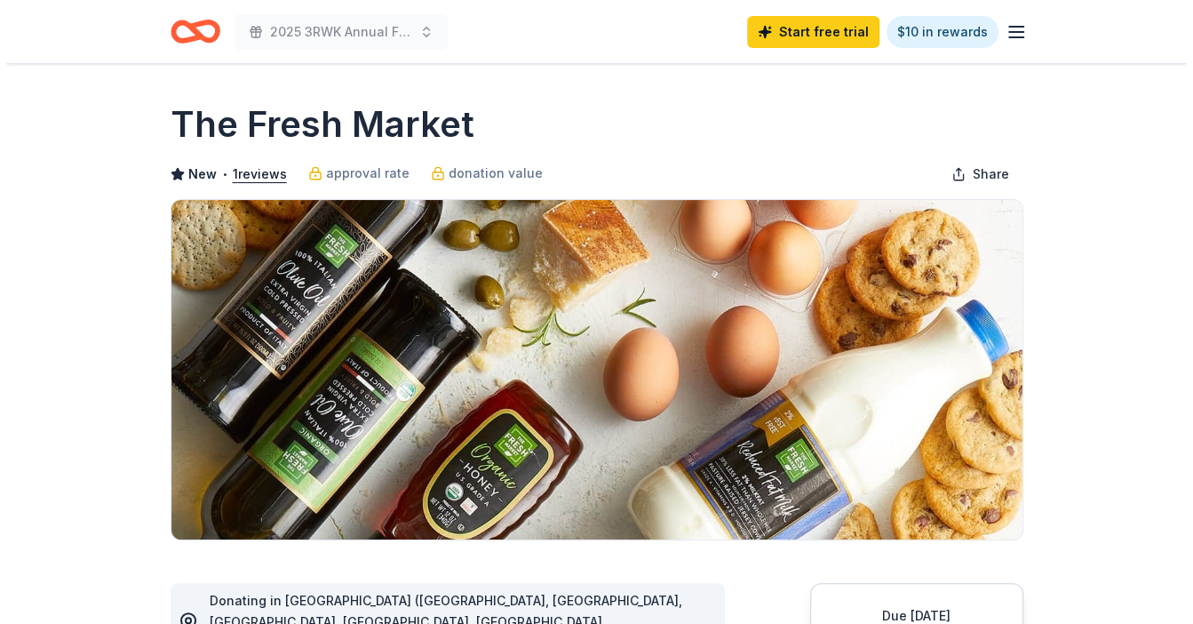
scroll to position [293, 0]
